Goal: Use online tool/utility: Utilize a website feature to perform a specific function

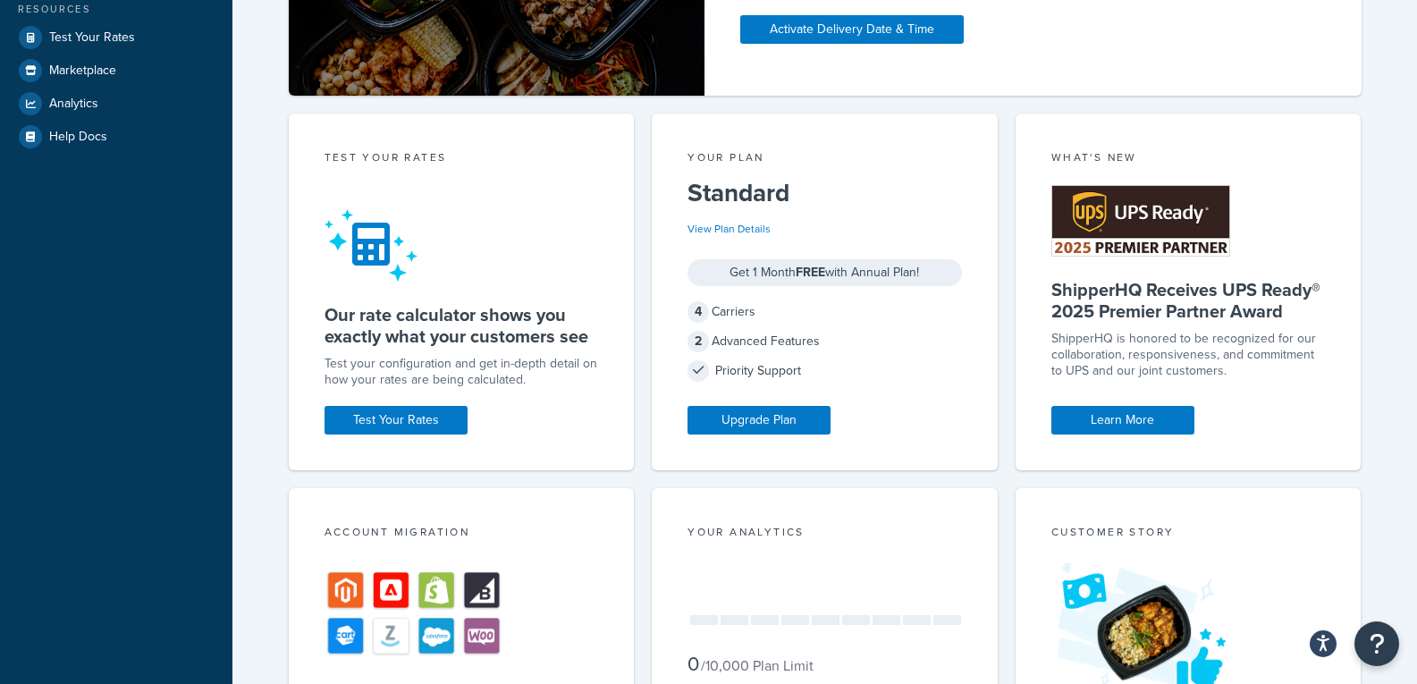
scroll to position [537, 0]
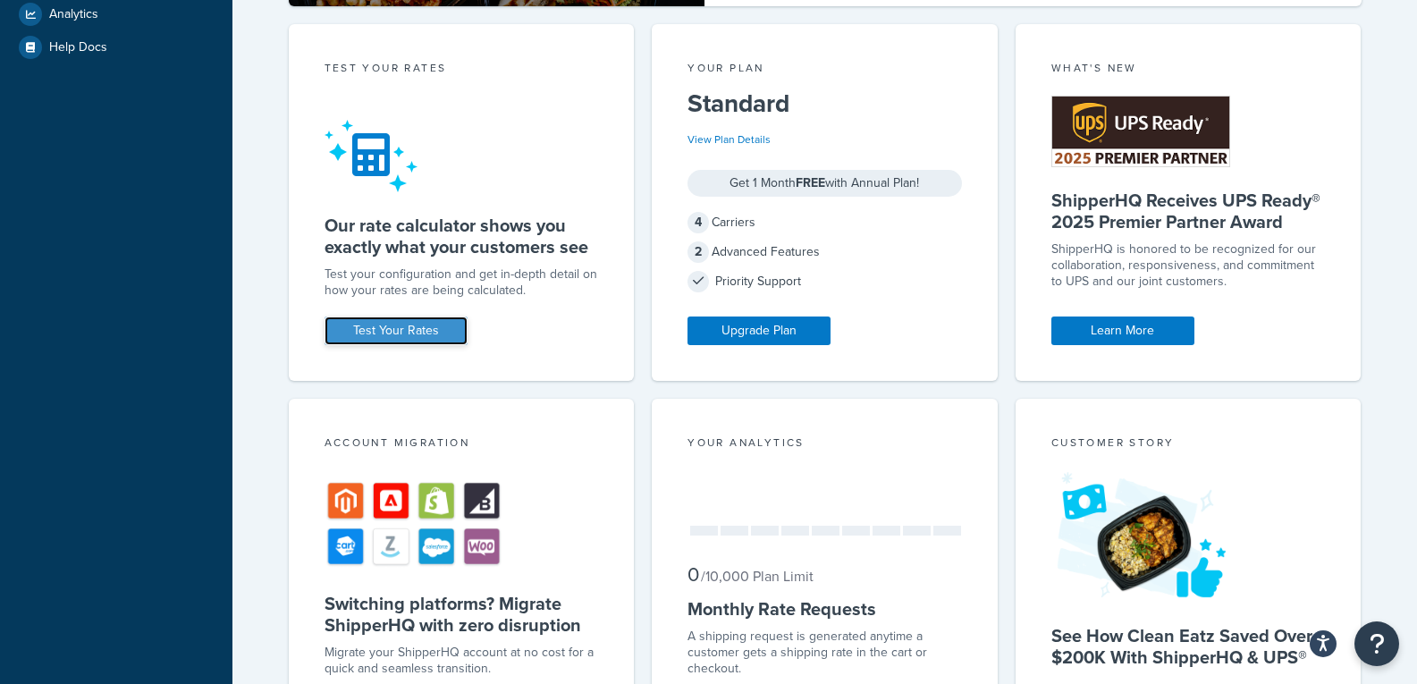
click at [396, 326] on link "Test Your Rates" at bounding box center [396, 331] width 143 height 29
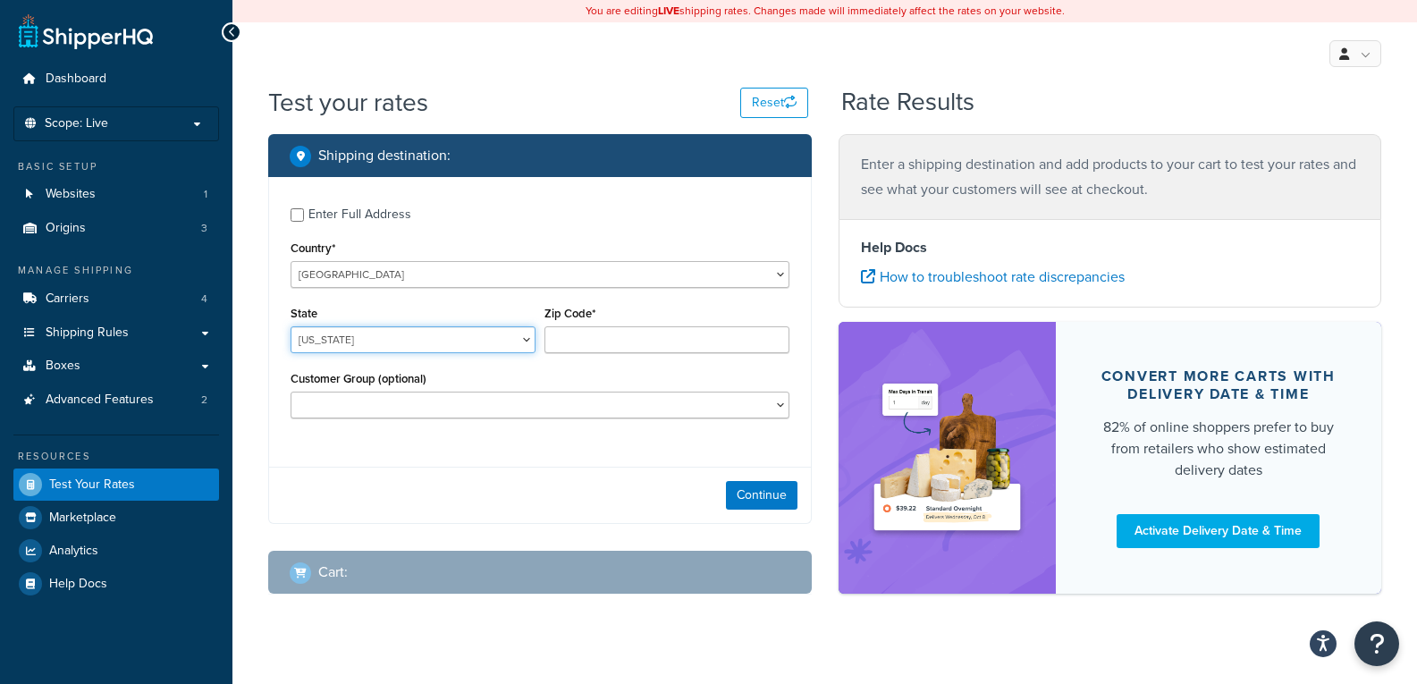
click at [434, 340] on select "[US_STATE] [US_STATE] [US_STATE] [US_STATE] [US_STATE] Armed Forces Americas Ar…" at bounding box center [413, 339] width 245 height 27
select select "IN"
click at [291, 326] on select "[US_STATE] [US_STATE] [US_STATE] [US_STATE] [US_STATE] Armed Forces Americas Ar…" at bounding box center [413, 339] width 245 height 27
click at [661, 346] on input "Zip Code*" at bounding box center [667, 339] width 245 height 27
type input "46383"
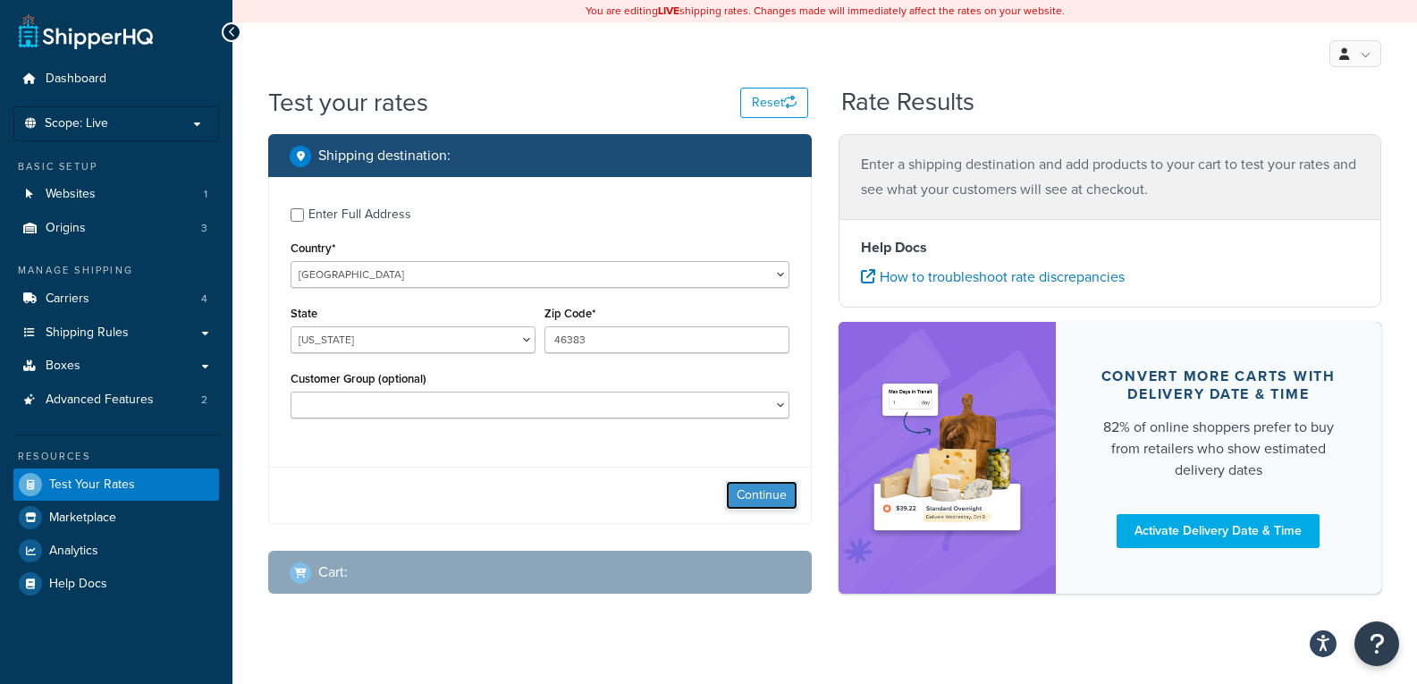
click at [753, 486] on button "Continue" at bounding box center [762, 495] width 72 height 29
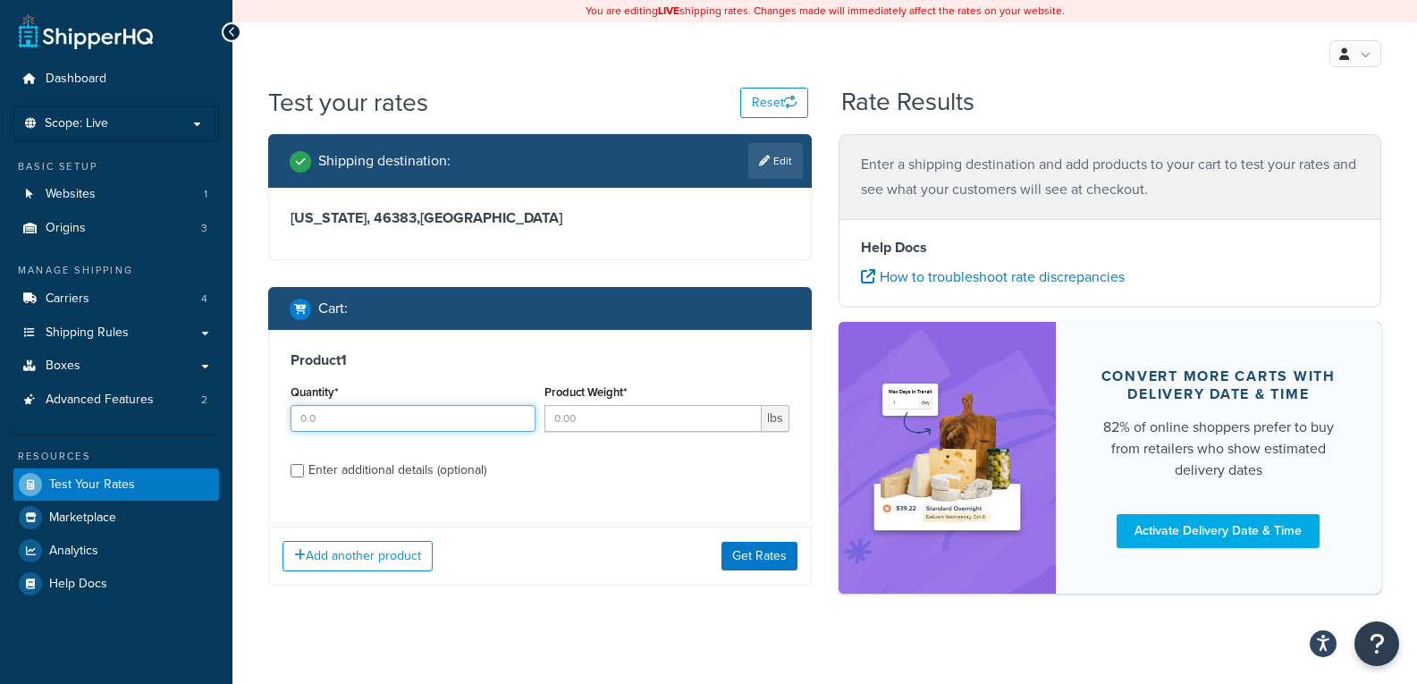
click at [414, 419] on input "Quantity*" at bounding box center [413, 418] width 245 height 27
type input "1"
click at [607, 418] on input "Product Weight*" at bounding box center [653, 418] width 217 height 27
type input "8"
click at [746, 559] on button "Get Rates" at bounding box center [760, 556] width 76 height 29
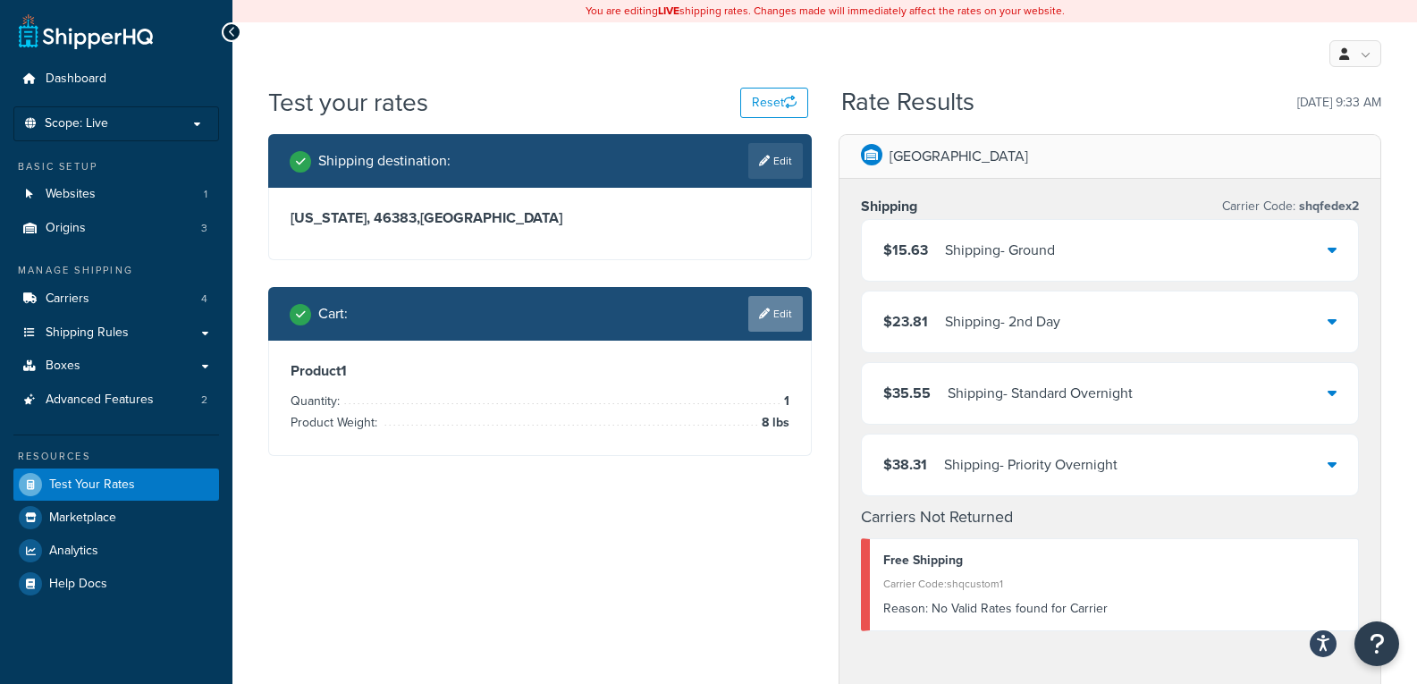
click at [775, 304] on link "Edit" at bounding box center [776, 314] width 55 height 36
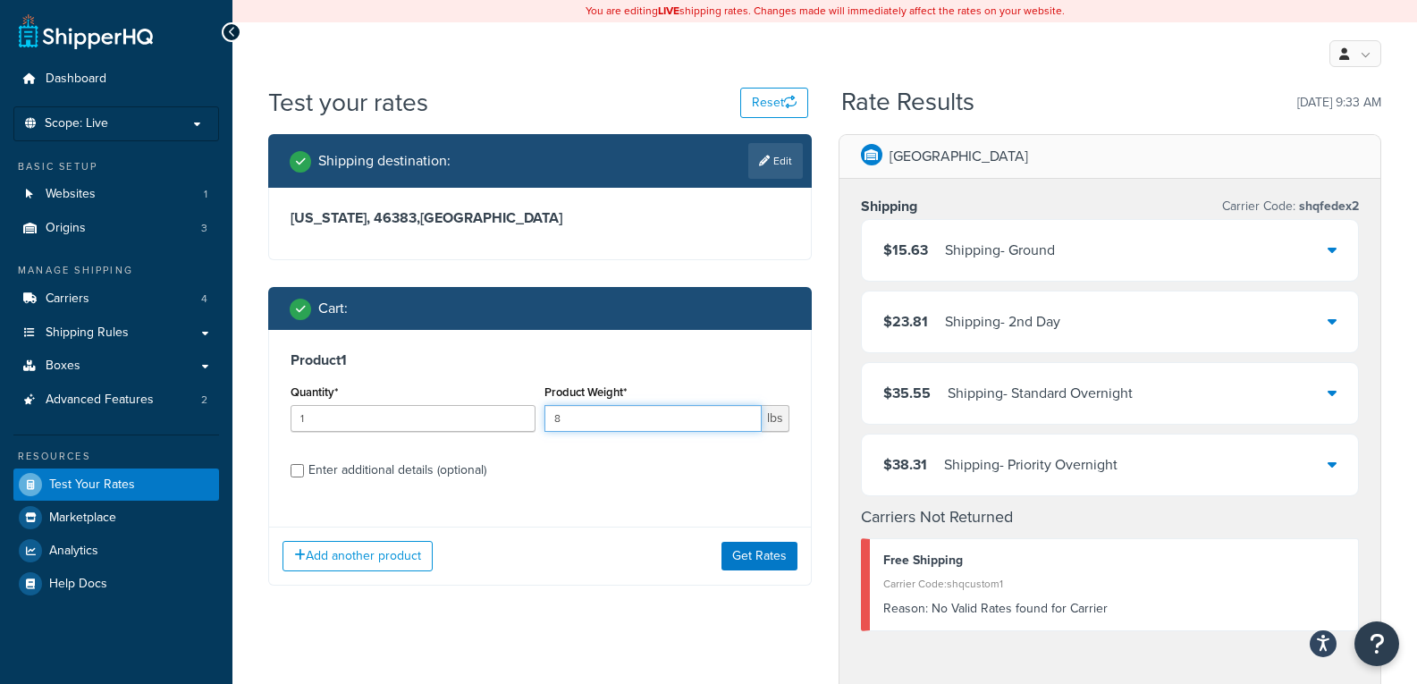
drag, startPoint x: 675, startPoint y: 410, endPoint x: 540, endPoint y: 401, distance: 135.4
click at [542, 401] on div "Product Weight* 8 lbs" at bounding box center [667, 412] width 254 height 65
type input "16"
click at [750, 552] on button "Get Rates" at bounding box center [760, 556] width 76 height 29
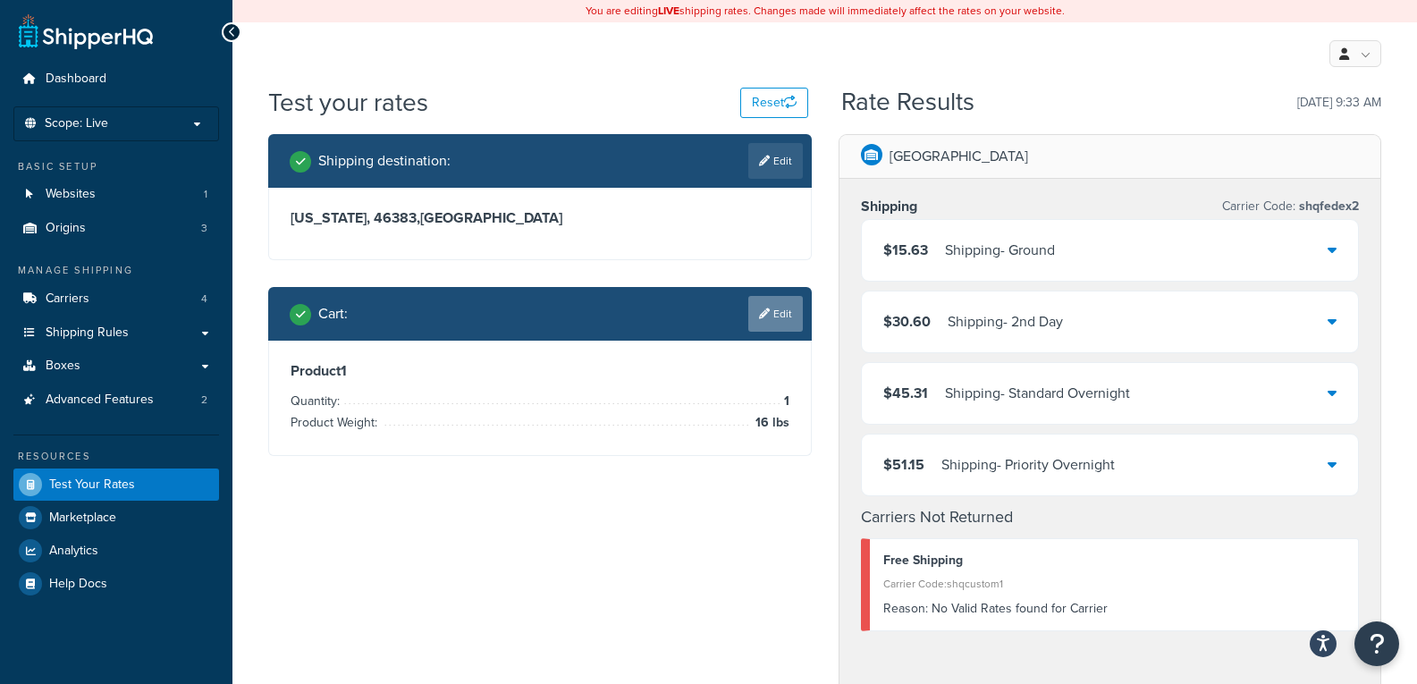
click at [770, 314] on link "Edit" at bounding box center [776, 314] width 55 height 36
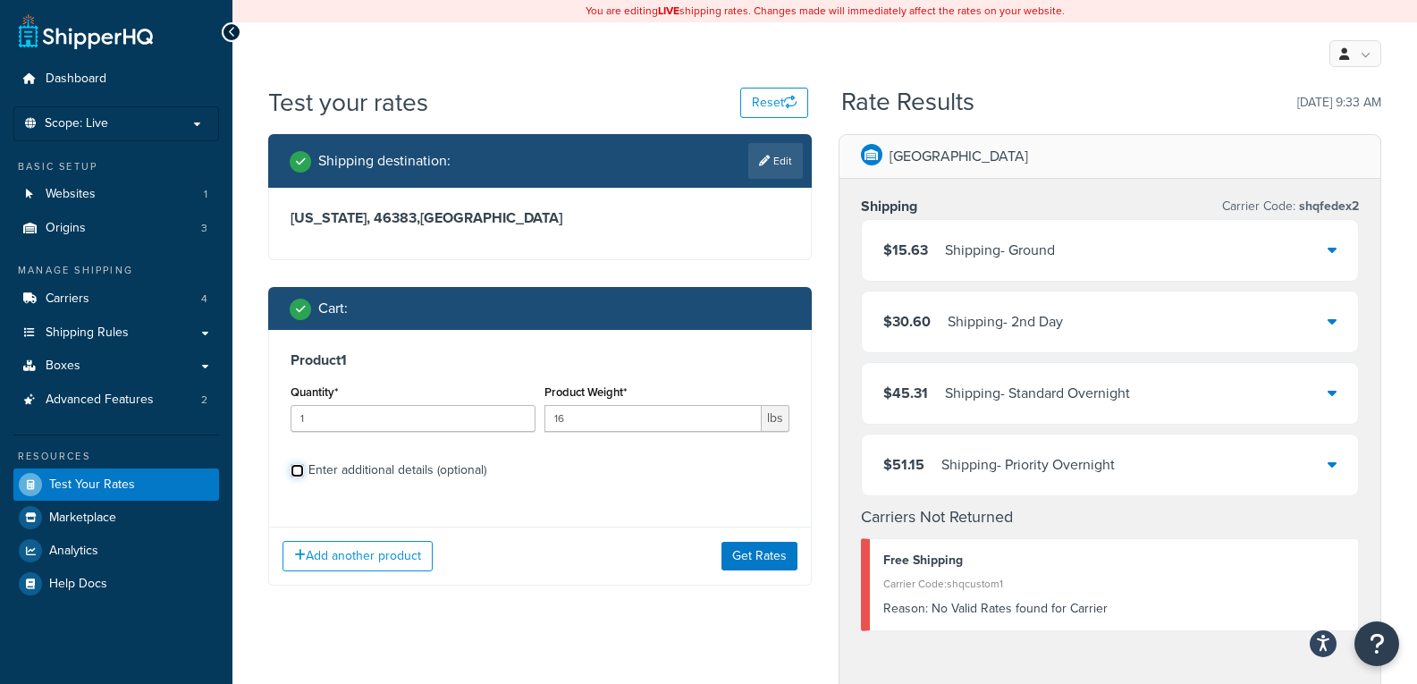
click at [294, 467] on input "Enter additional details (optional)" at bounding box center [297, 470] width 13 height 13
checkbox input "true"
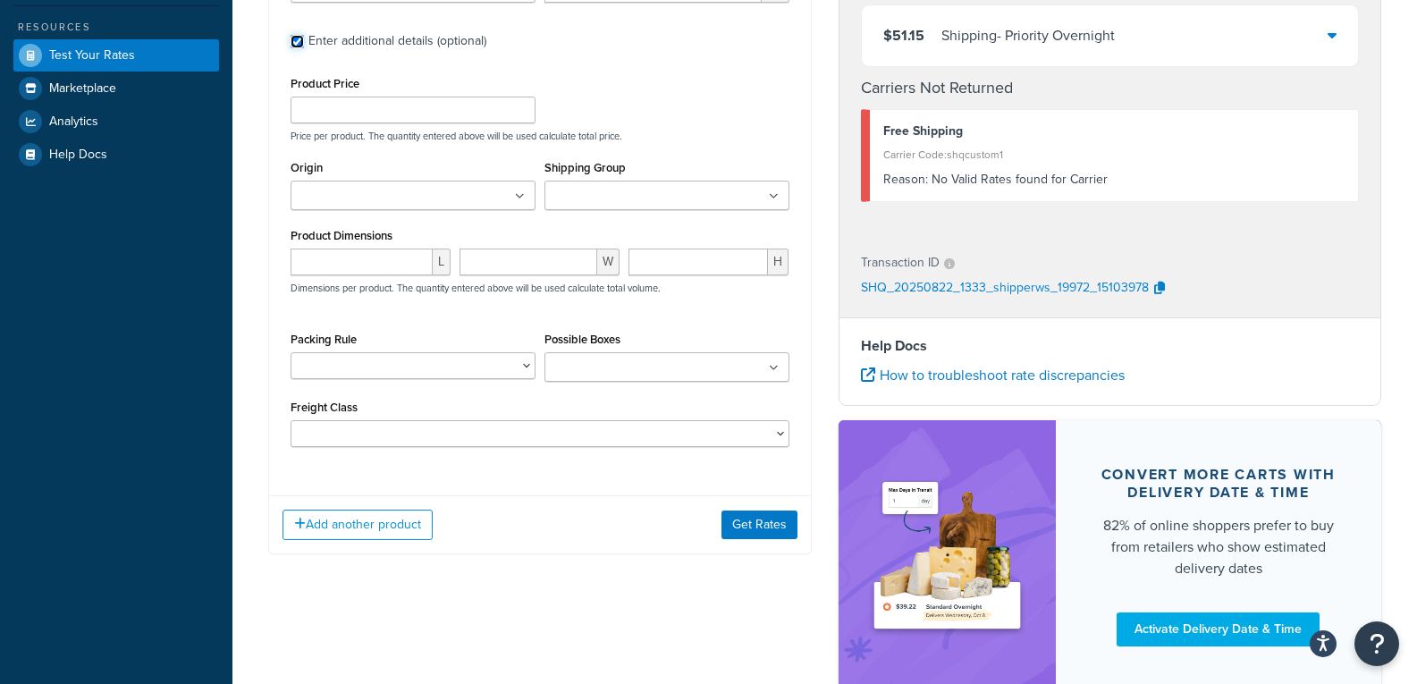
scroll to position [447, 0]
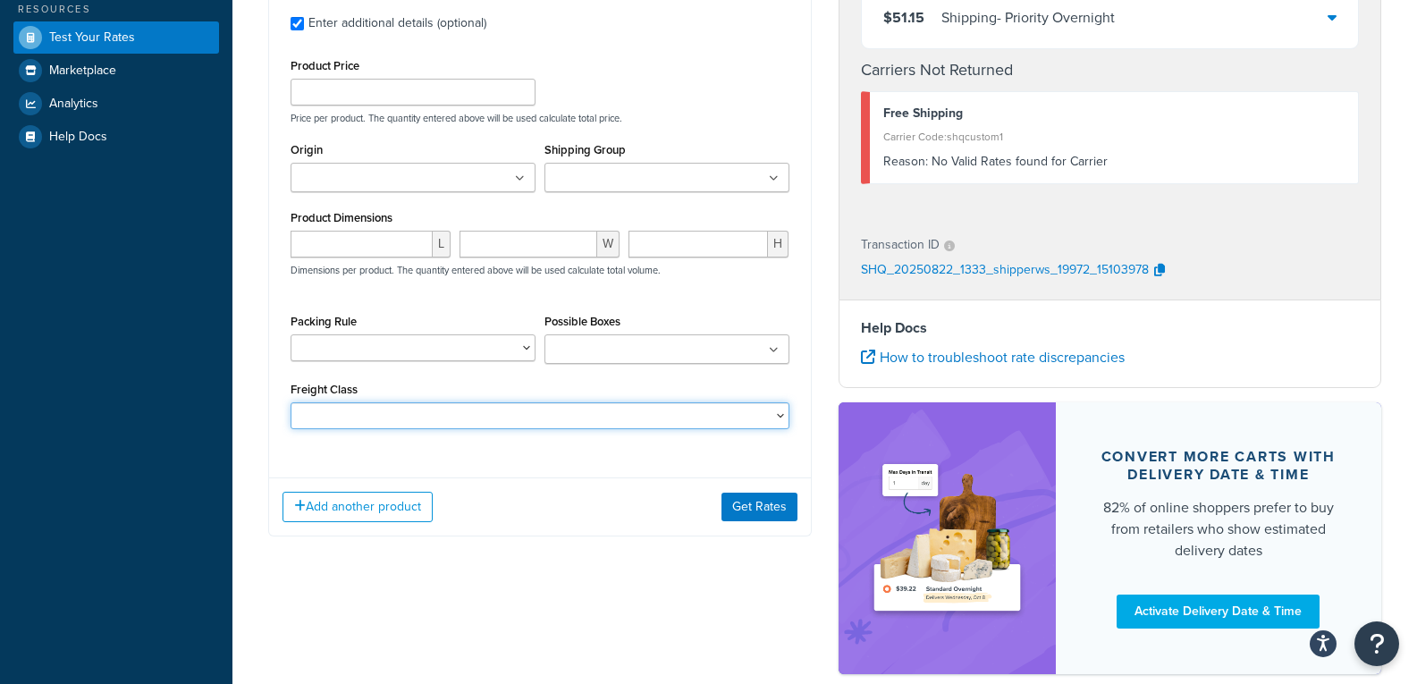
click at [775, 409] on select "50 55 60 65 70 77.5 85 92.5 100 110 125 150 175 200 250 300 400 500" at bounding box center [540, 415] width 499 height 27
click at [525, 351] on select "PALLET SHIPPING - Metal PALLET SHIPPING - Tarps" at bounding box center [413, 347] width 245 height 27
click at [406, 243] on input "number" at bounding box center [362, 244] width 142 height 27
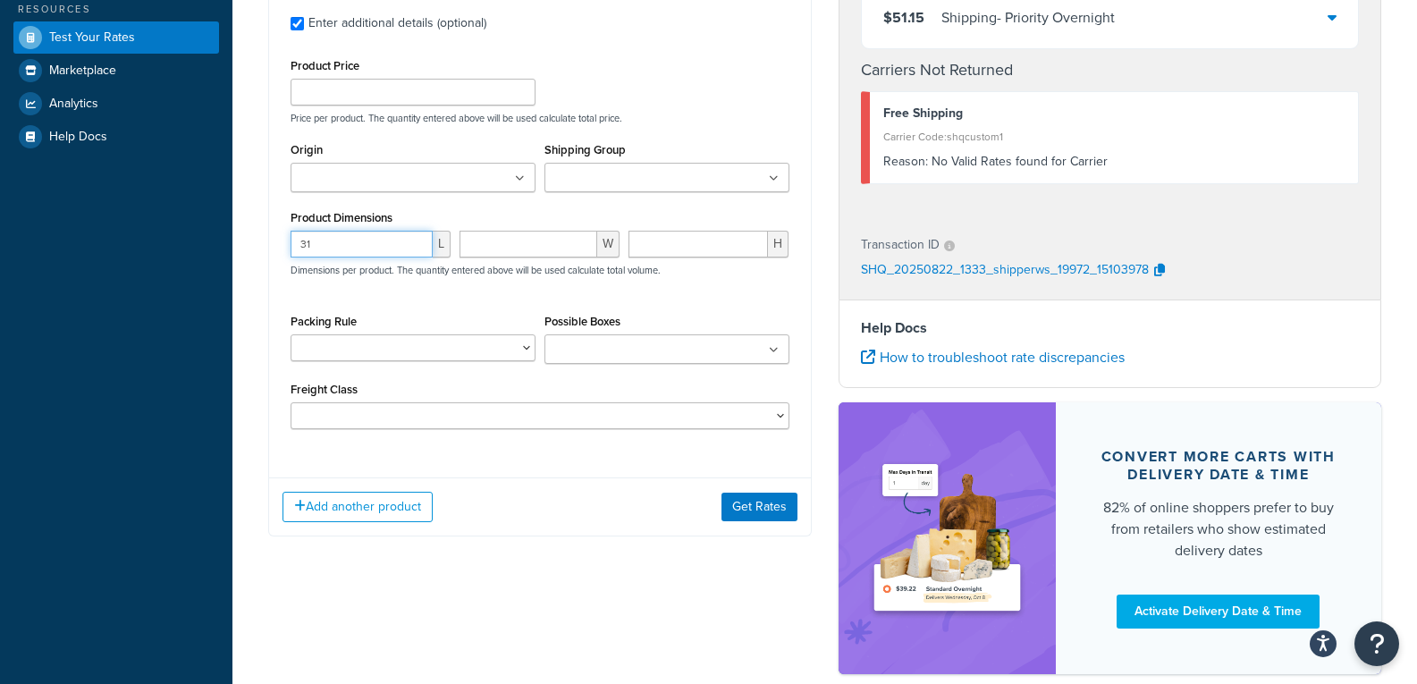
click at [414, 239] on input "31" at bounding box center [362, 244] width 142 height 27
click at [415, 247] on input "30" at bounding box center [362, 244] width 142 height 27
type input "360"
click at [539, 247] on input "number" at bounding box center [529, 244] width 138 height 27
type input "2"
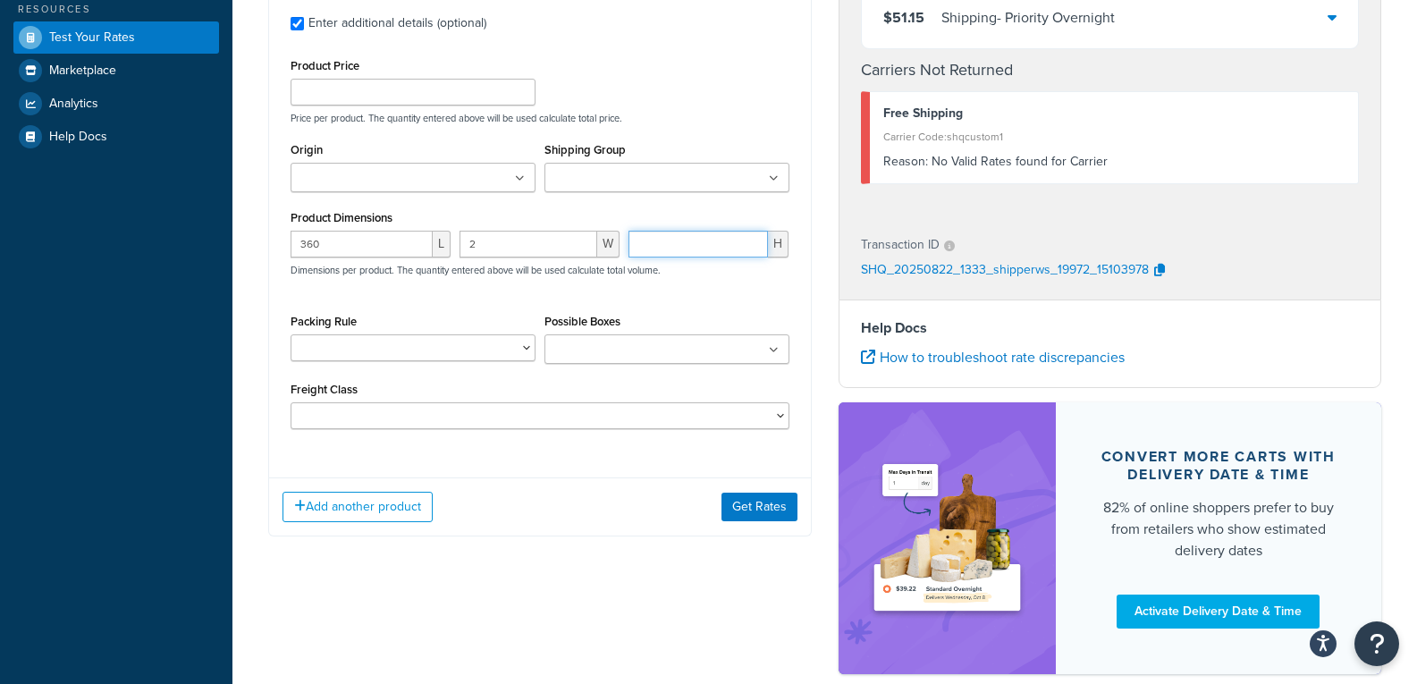
click at [681, 244] on input "number" at bounding box center [699, 244] width 140 height 27
type input "2"
click at [762, 506] on button "Get Rates" at bounding box center [760, 507] width 76 height 29
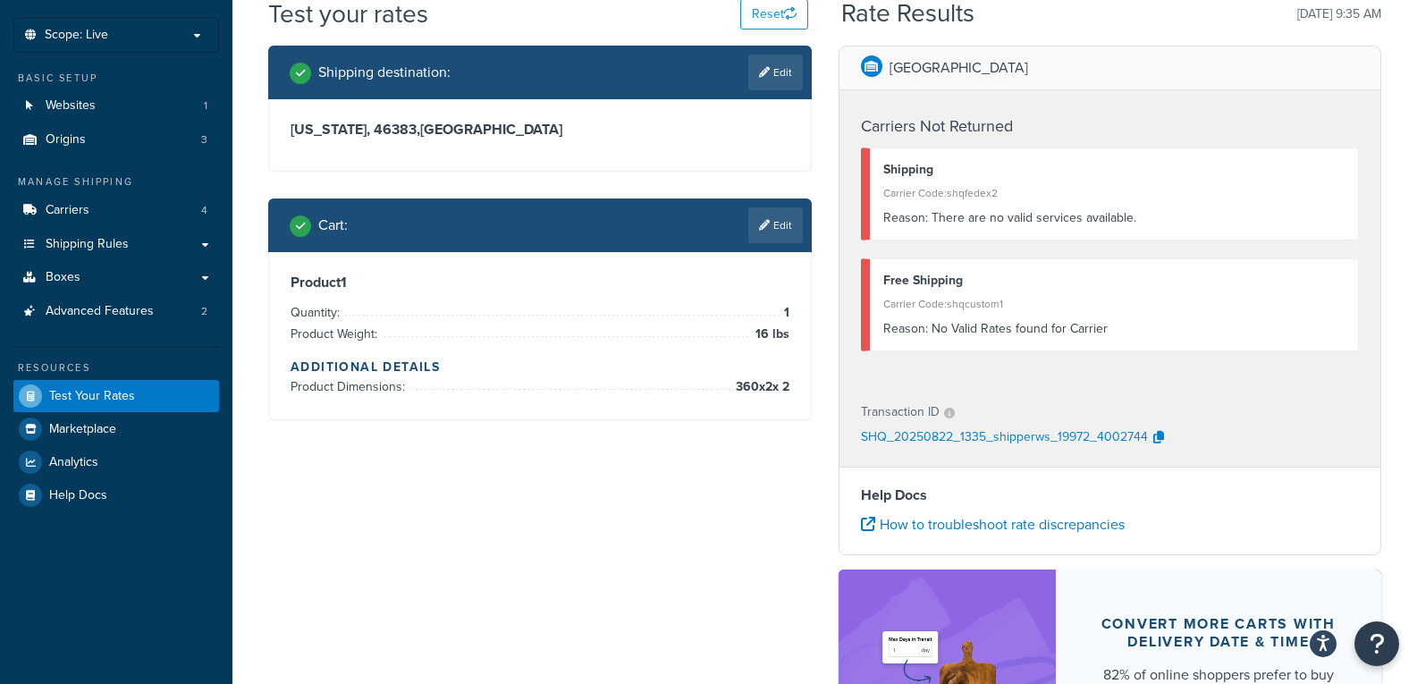
scroll to position [89, 0]
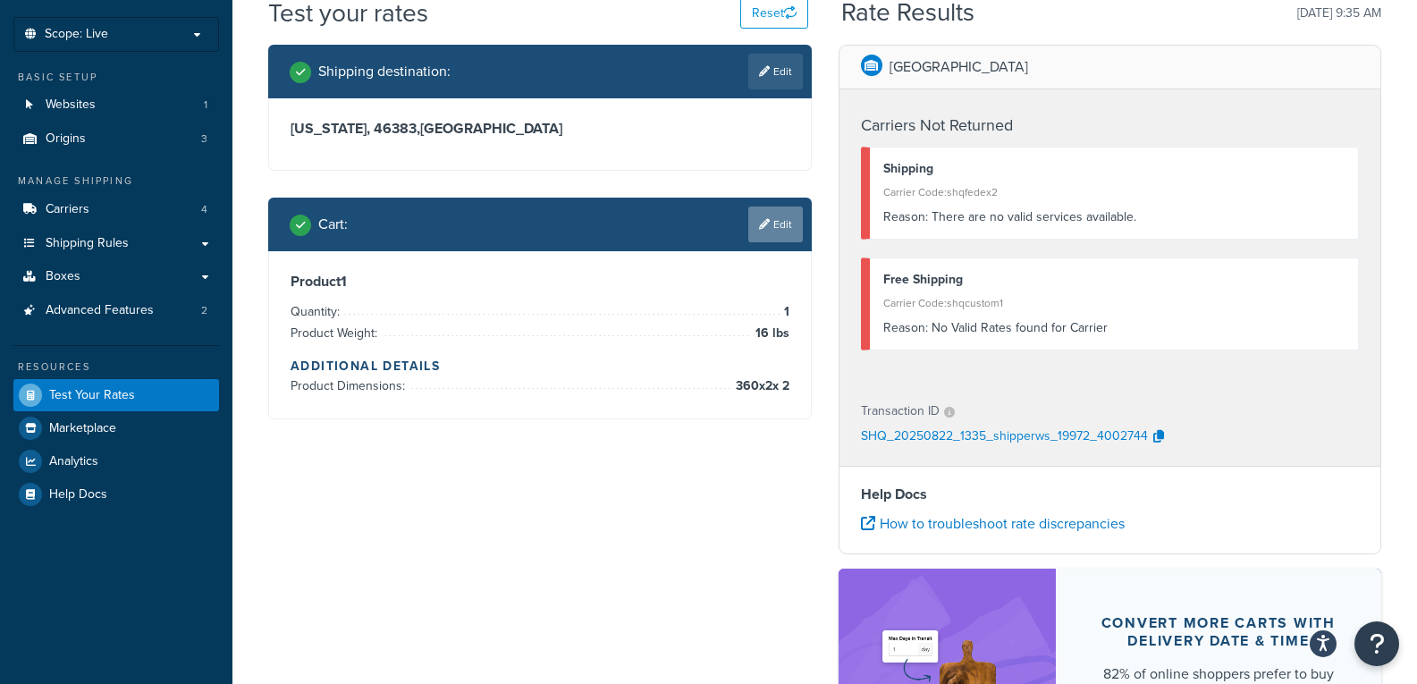
click at [774, 224] on link "Edit" at bounding box center [776, 225] width 55 height 36
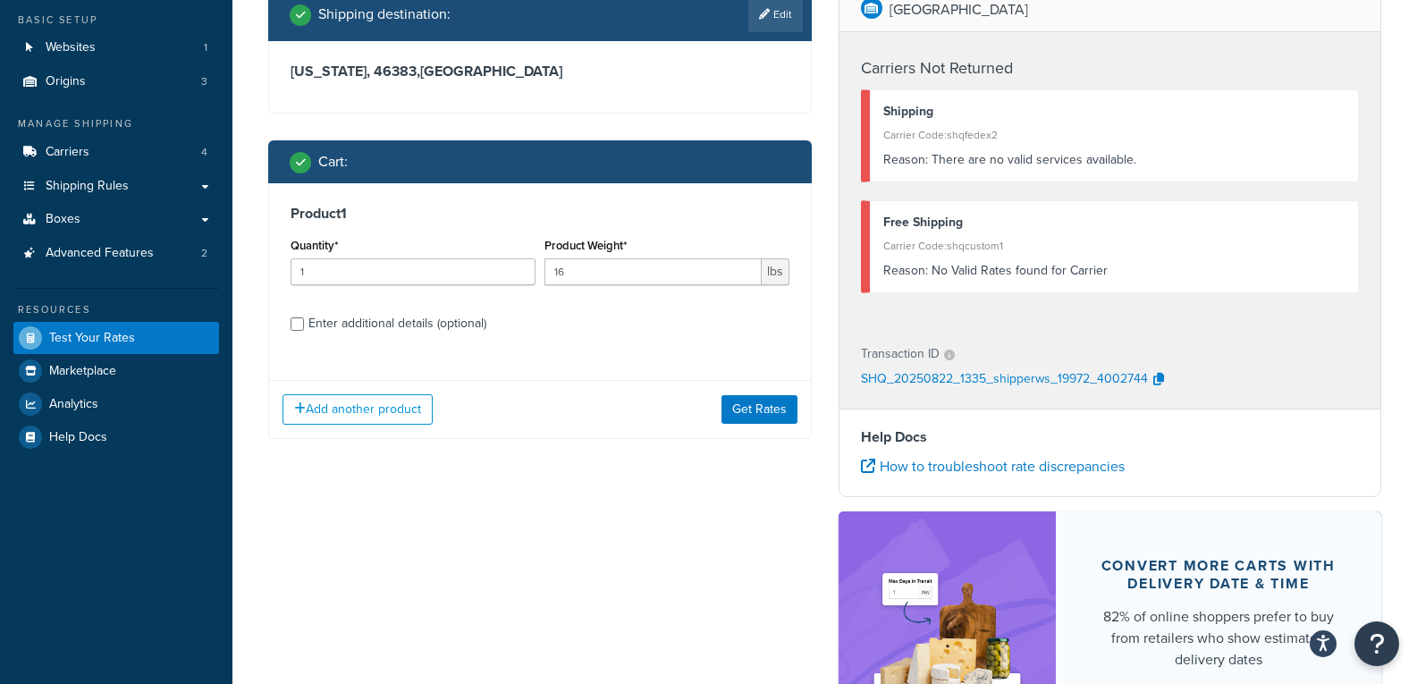
scroll to position [179, 0]
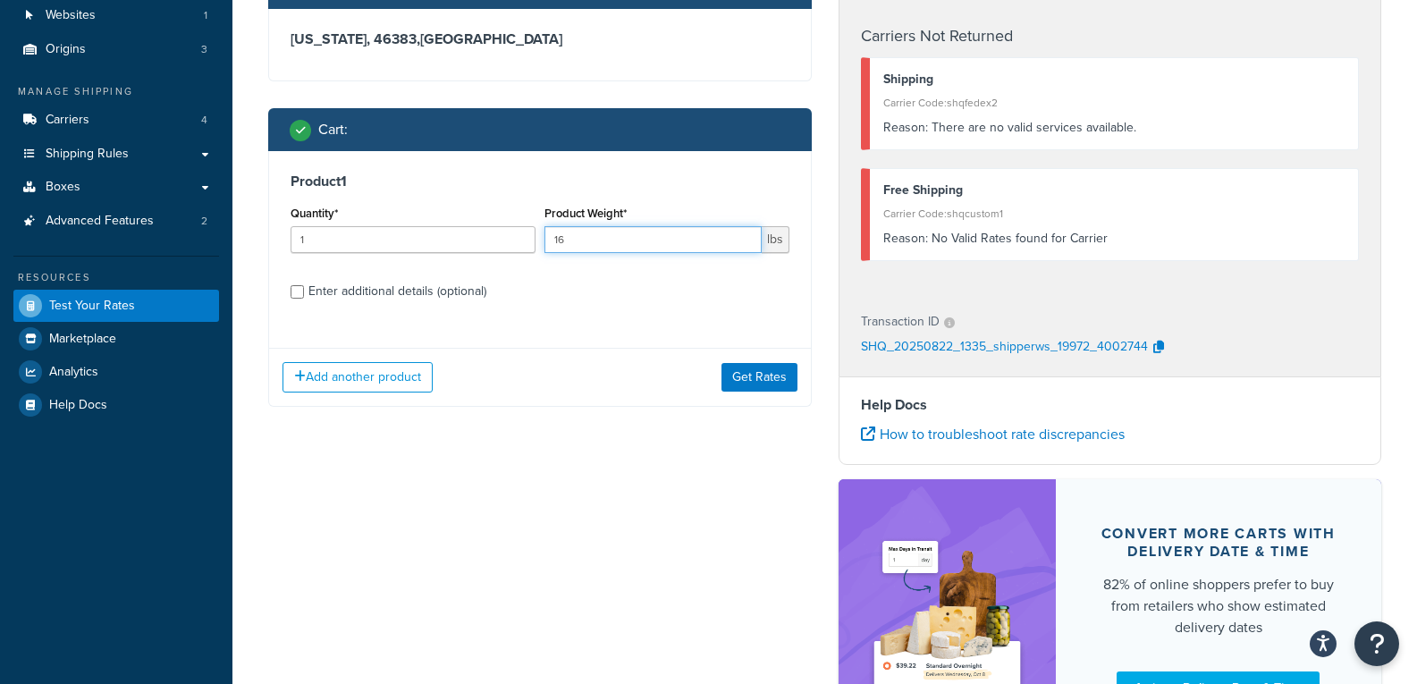
drag, startPoint x: 567, startPoint y: 241, endPoint x: 538, endPoint y: 239, distance: 28.7
click at [534, 238] on div "Quantity* 1 Product Weight* 16 lbs" at bounding box center [540, 233] width 508 height 65
type input "8"
click at [408, 290] on div "Enter additional details (optional)" at bounding box center [398, 291] width 178 height 25
click at [304, 290] on input "Enter additional details (optional)" at bounding box center [297, 291] width 13 height 13
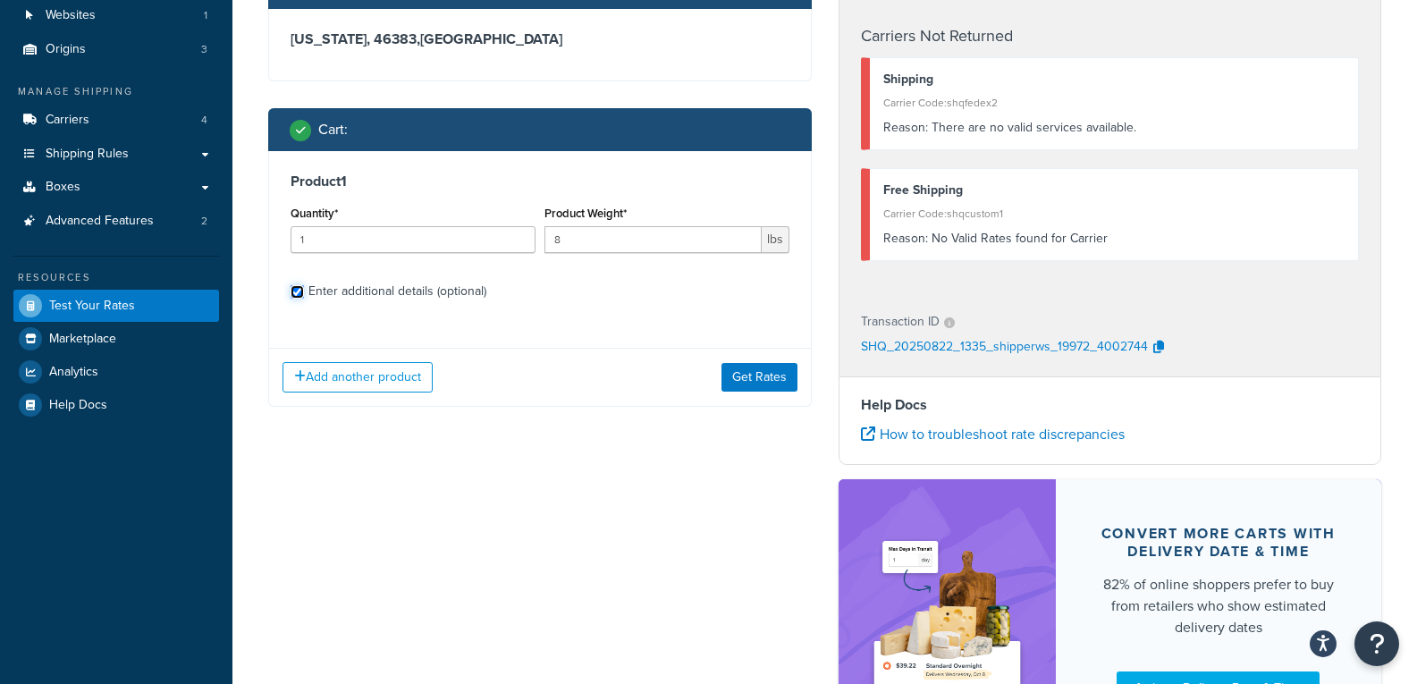
checkbox input "true"
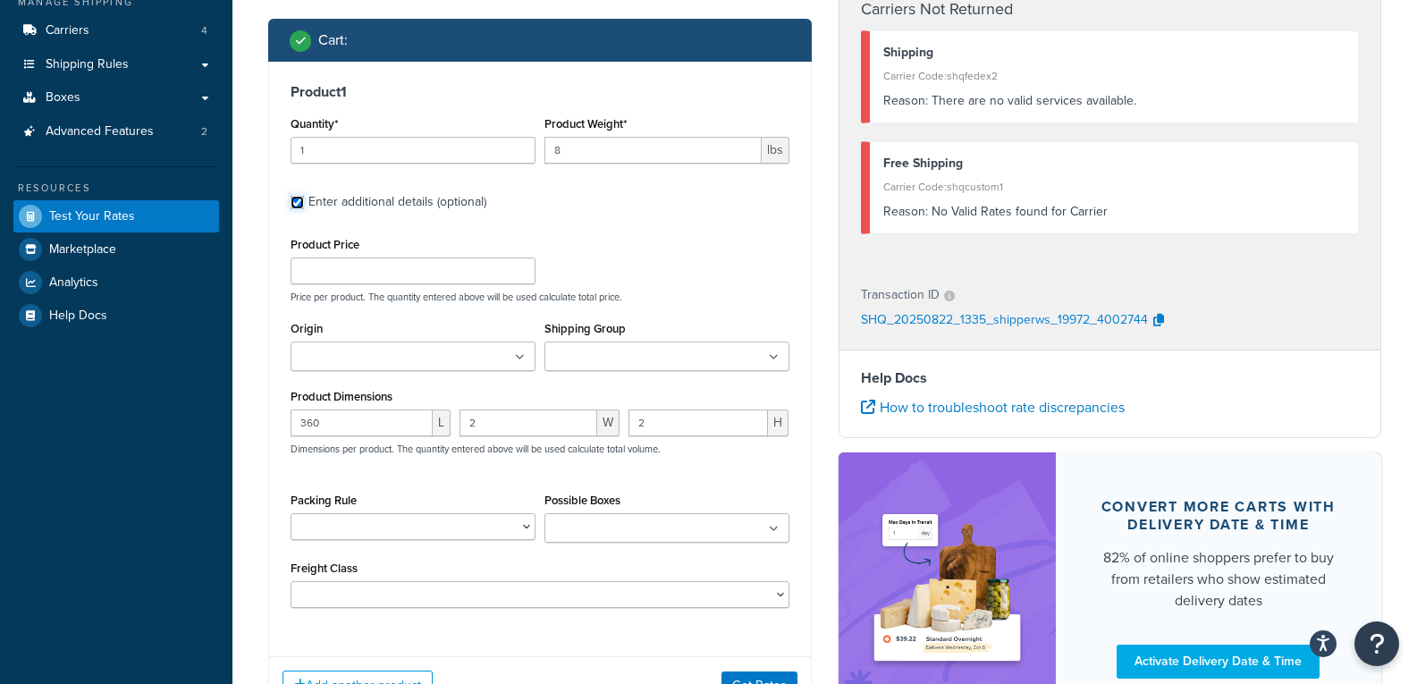
scroll to position [358, 0]
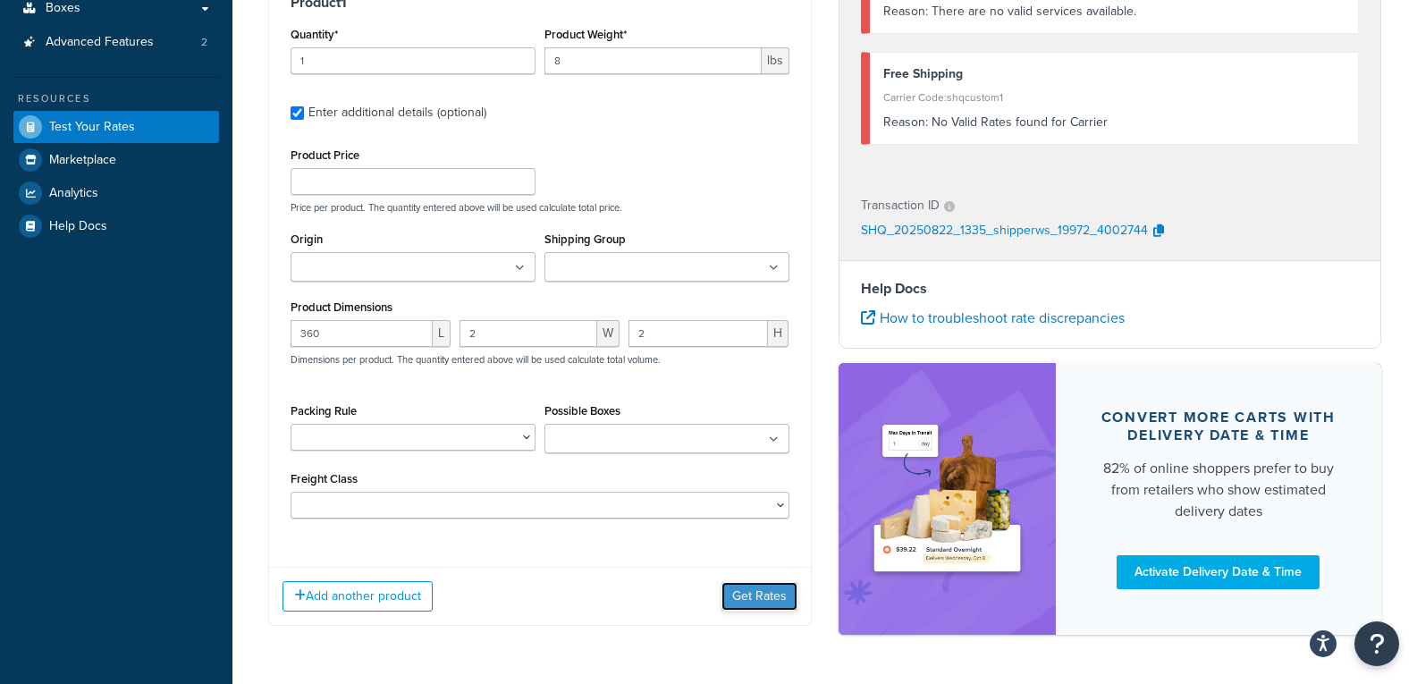
click at [736, 594] on button "Get Rates" at bounding box center [760, 596] width 76 height 29
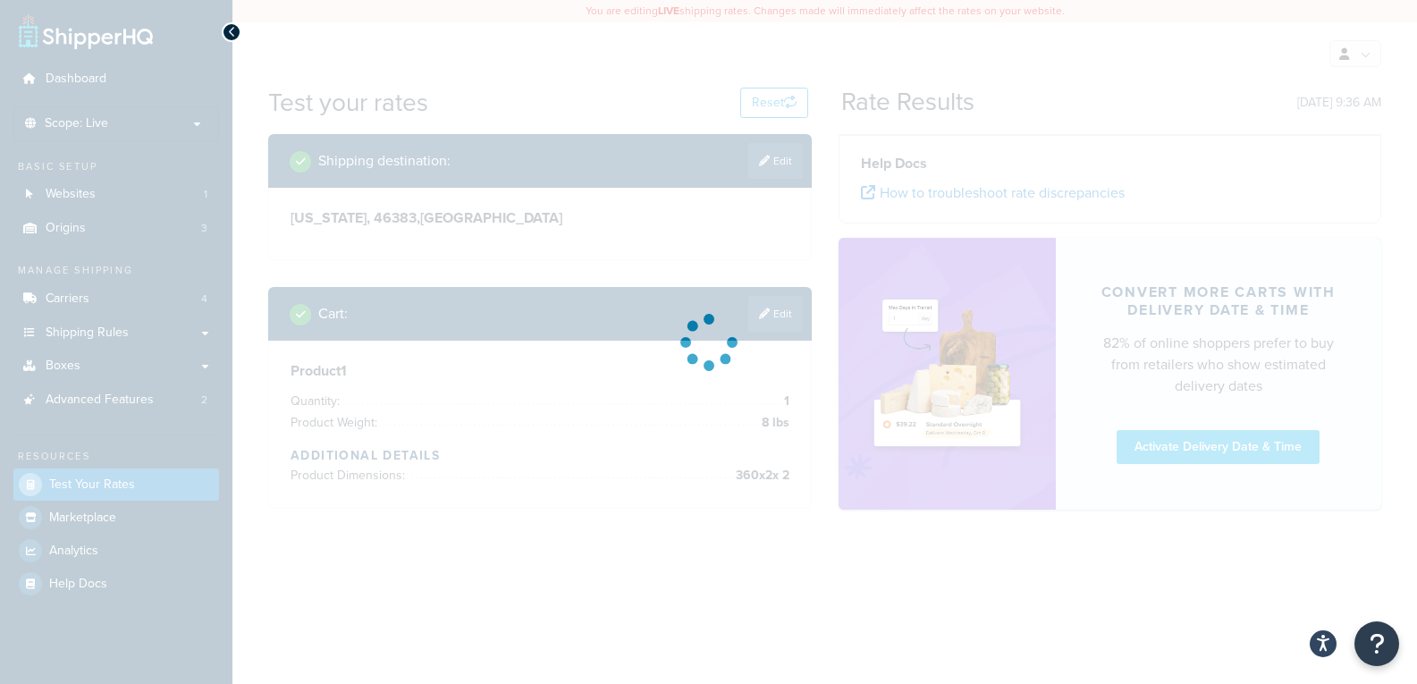
scroll to position [0, 0]
